Goal: Use online tool/utility: Utilize a website feature to perform a specific function

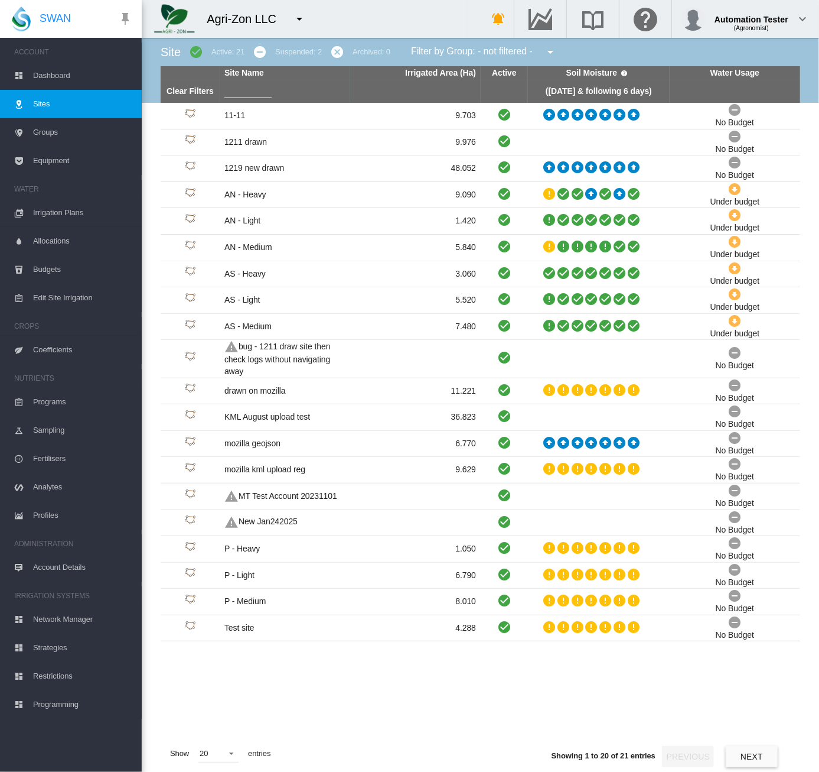
click at [291, 19] on button "button" at bounding box center [300, 19] width 24 height 24
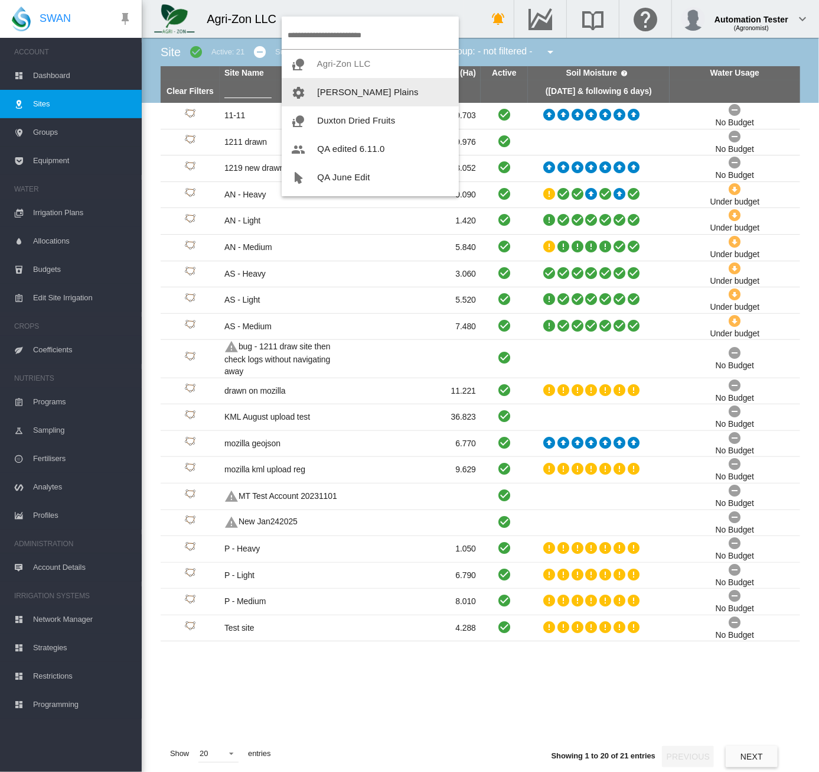
click at [327, 97] on button "[PERSON_NAME] Plains" at bounding box center [370, 92] width 177 height 28
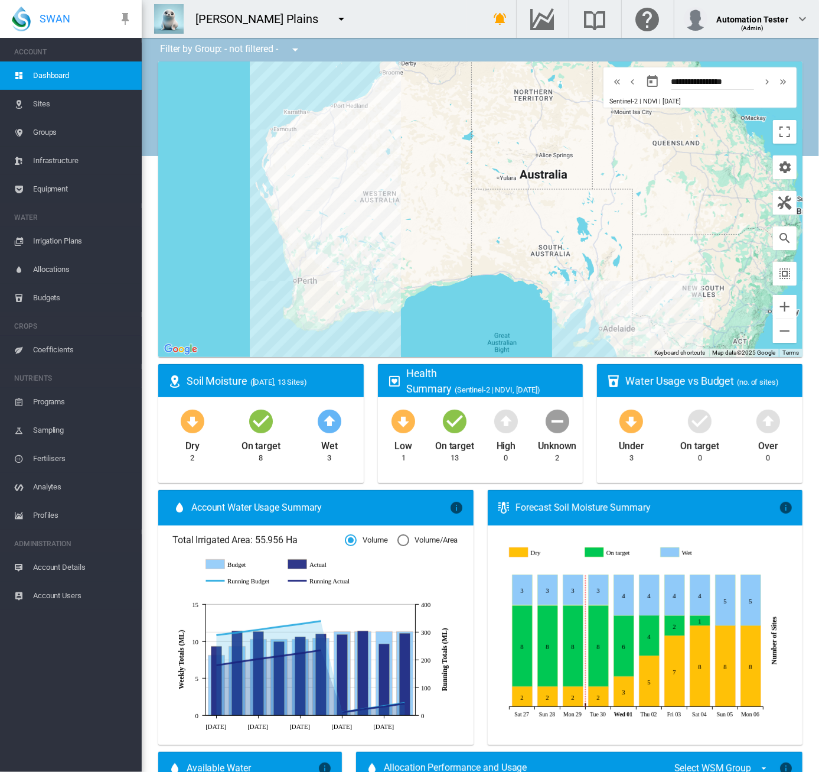
click at [44, 183] on span "Equipment" at bounding box center [82, 189] width 99 height 28
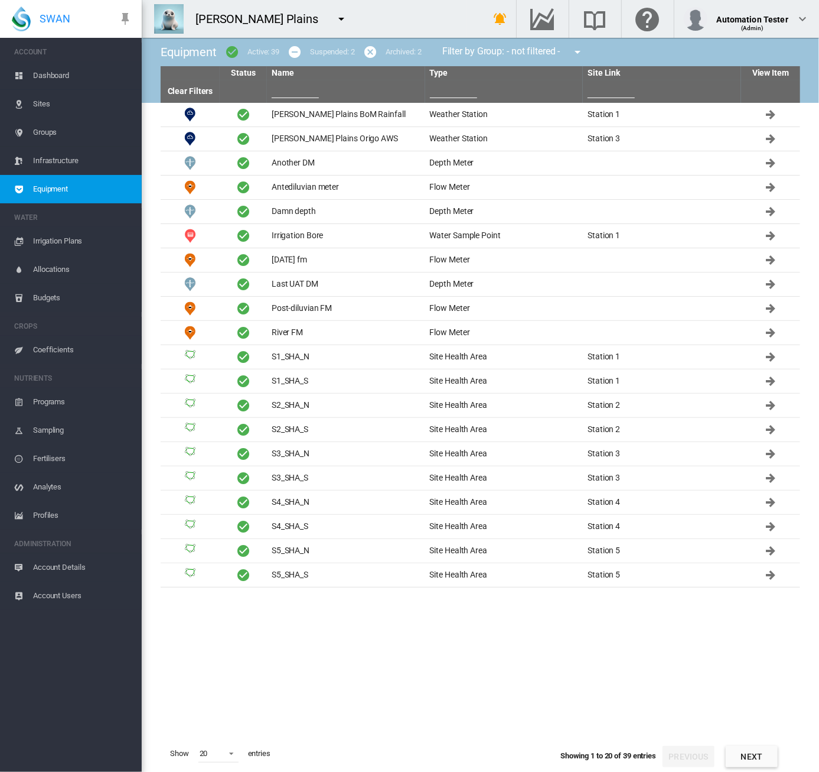
click at [734, 751] on button "Next" at bounding box center [752, 756] width 52 height 21
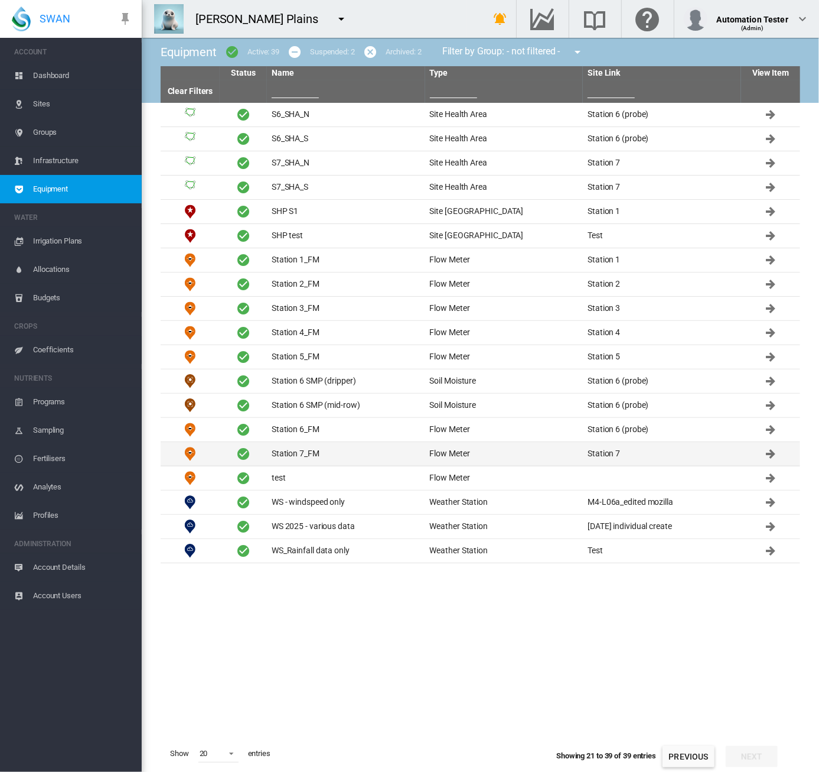
click at [297, 447] on td "Station 7_FM" at bounding box center [346, 454] width 158 height 24
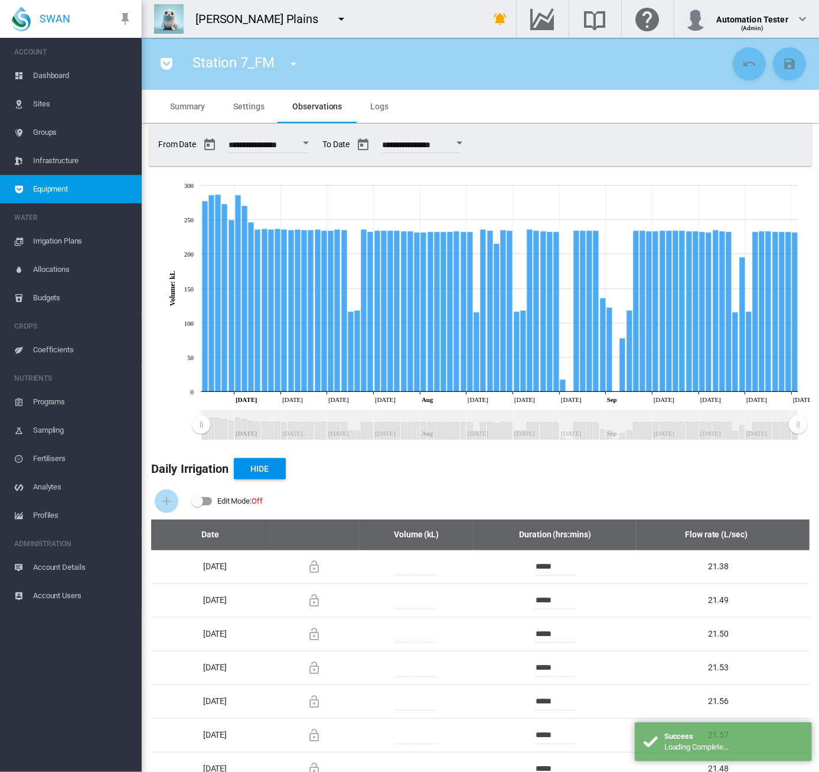
click at [245, 108] on span "Settings" at bounding box center [248, 106] width 31 height 9
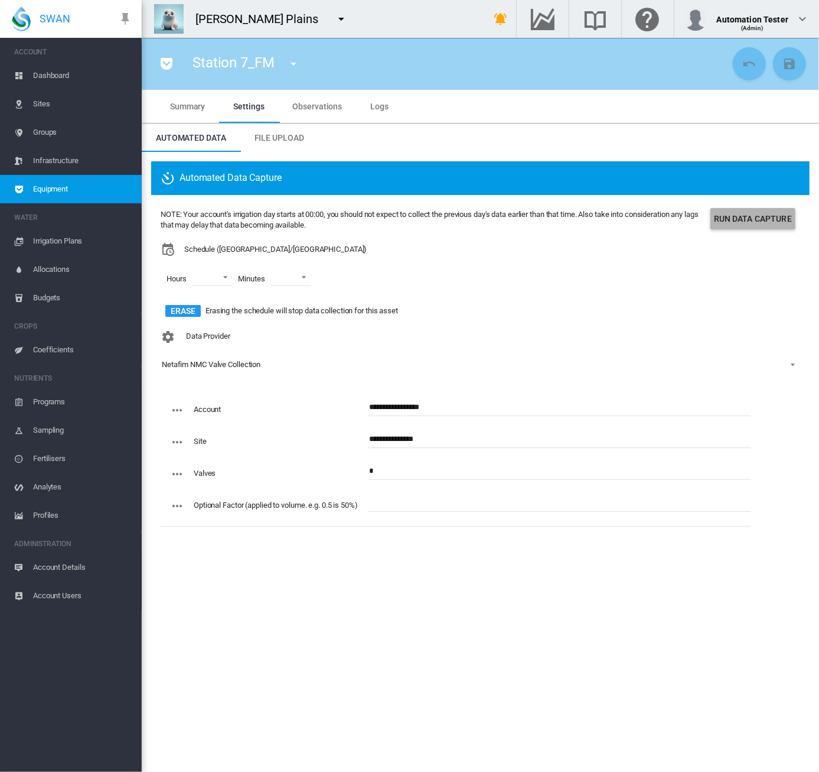
click at [769, 223] on button "Run Data Capture" at bounding box center [753, 218] width 85 height 21
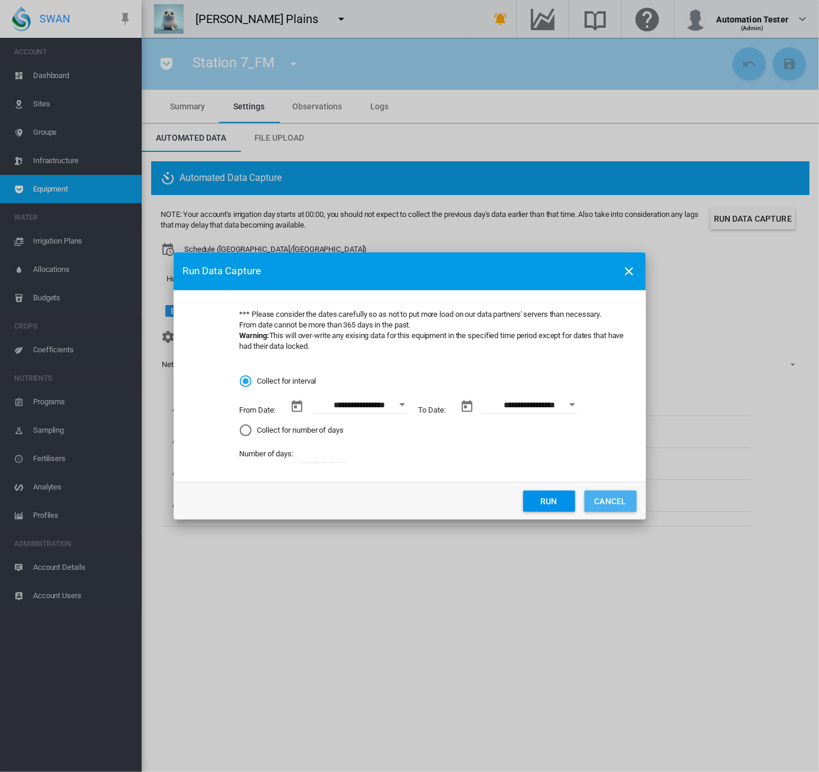
click at [613, 497] on button "CANCEL" at bounding box center [611, 500] width 52 height 21
